Goal: Information Seeking & Learning: Learn about a topic

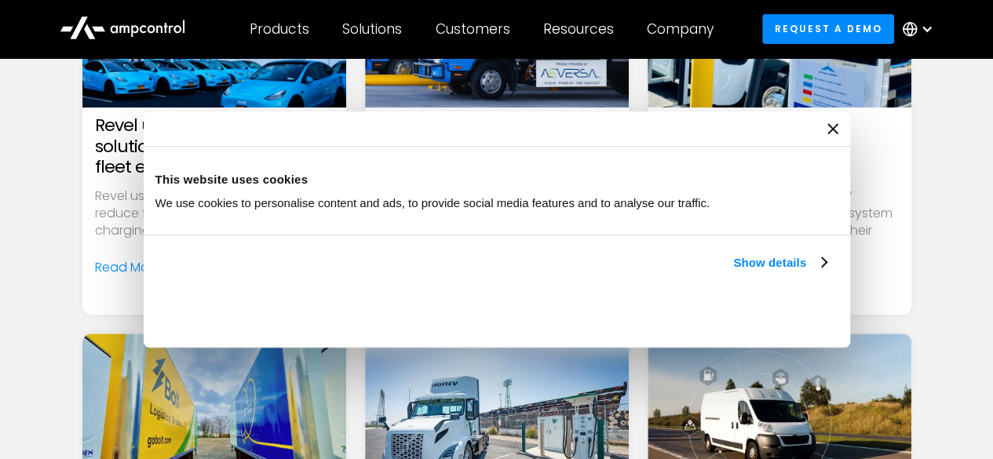
scroll to position [327, 0]
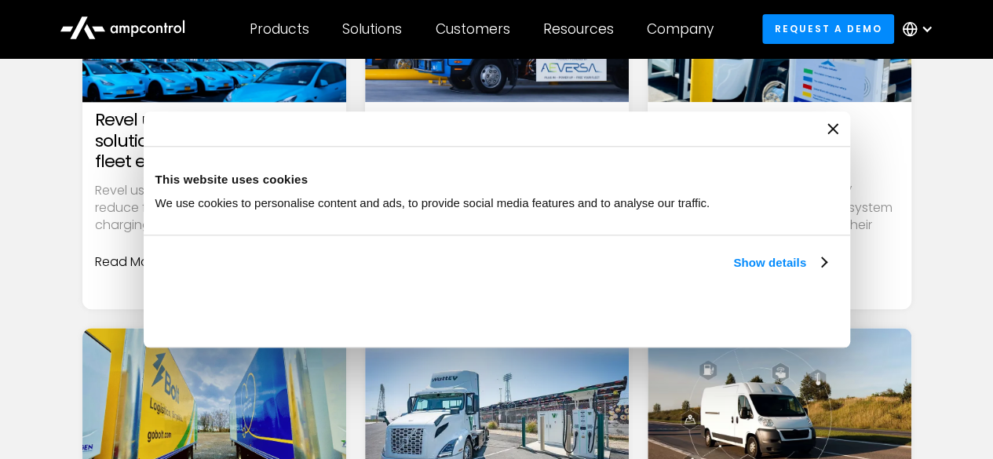
click at [158, 257] on div "Read More" at bounding box center [128, 262] width 66 height 17
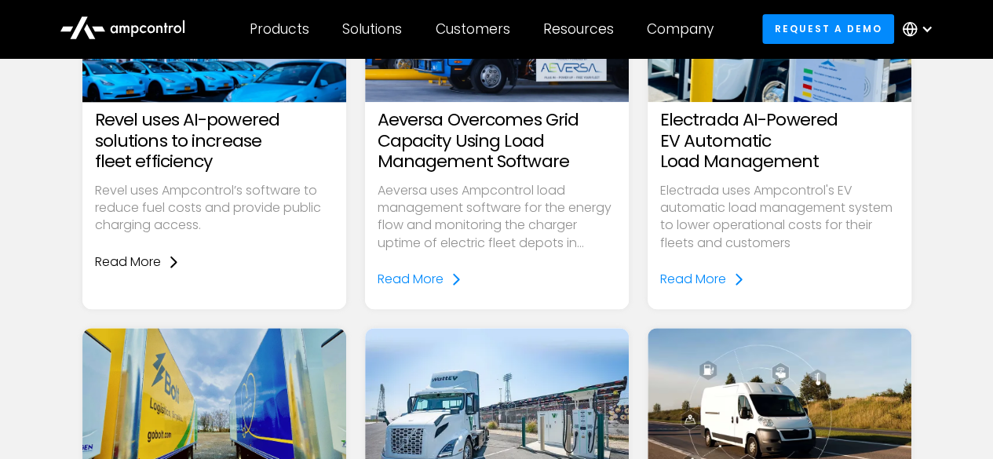
click at [158, 257] on div "Read More" at bounding box center [128, 262] width 66 height 17
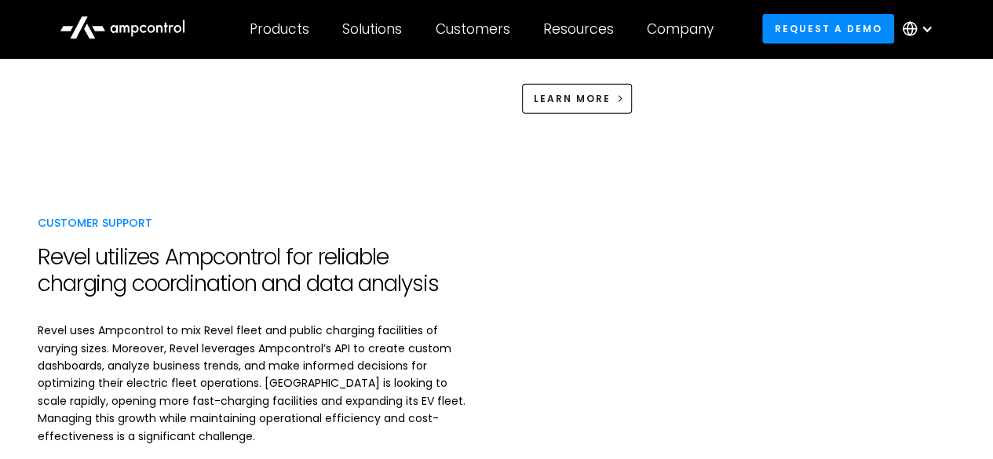
scroll to position [1933, 0]
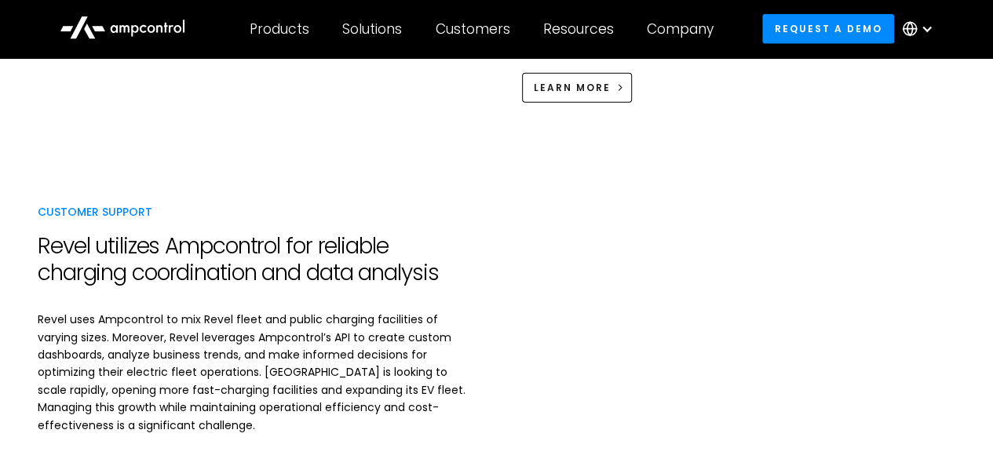
drag, startPoint x: 1004, startPoint y: 43, endPoint x: 985, endPoint y: 230, distance: 187.8
